Goal: Navigation & Orientation: Find specific page/section

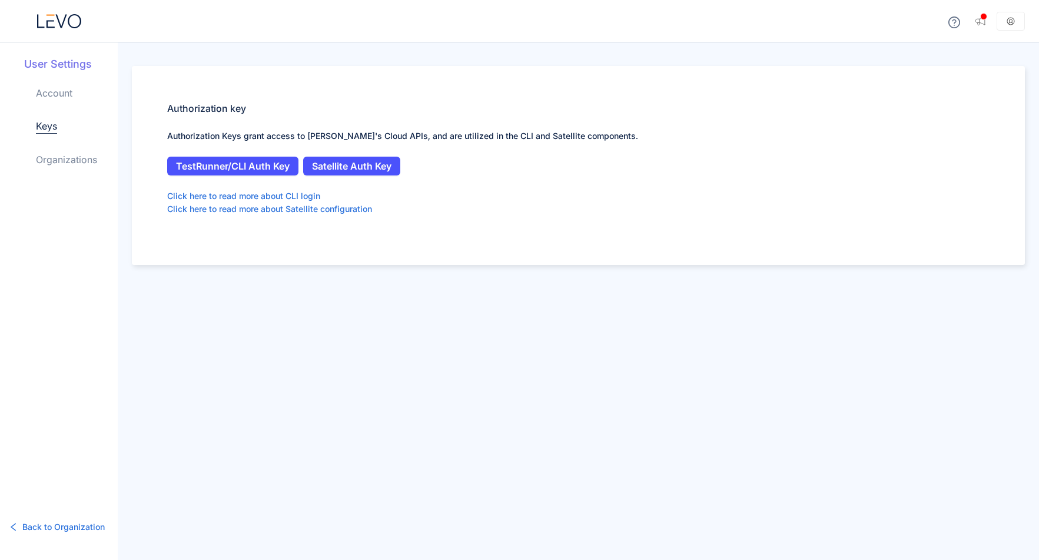
click at [54, 18] on icon at bounding box center [59, 21] width 44 height 14
